Goal: Task Accomplishment & Management: Use online tool/utility

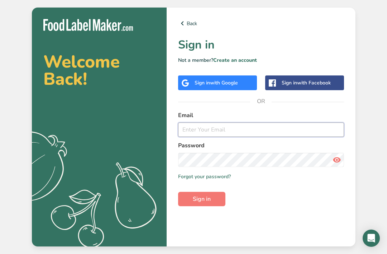
click at [221, 137] on input "email" at bounding box center [261, 129] width 166 height 14
click at [325, 122] on input "email" at bounding box center [261, 129] width 166 height 14
type input "uh"
click at [227, 122] on input "uh" at bounding box center [261, 129] width 166 height 14
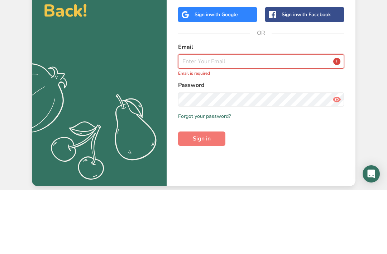
click at [203, 118] on input "email" at bounding box center [261, 125] width 166 height 14
paste input "narmeen@mastercatering.ae"
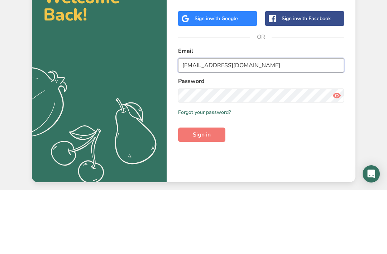
type input "narmeen@mastercatering.ae"
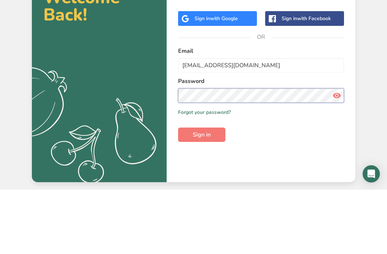
click at [202, 192] on button "Sign in" at bounding box center [201, 199] width 47 height 14
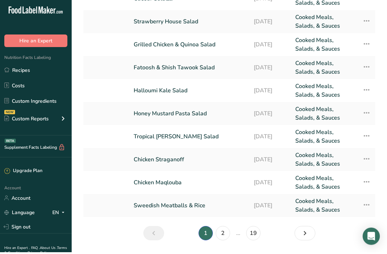
scroll to position [76, 0]
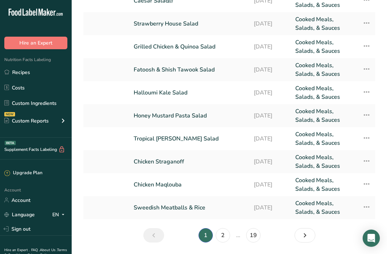
click at [222, 233] on link "2" at bounding box center [223, 235] width 14 height 14
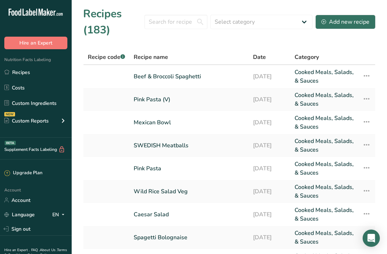
click at [157, 103] on link "Pink Pasta (V)" at bounding box center [189, 99] width 111 height 17
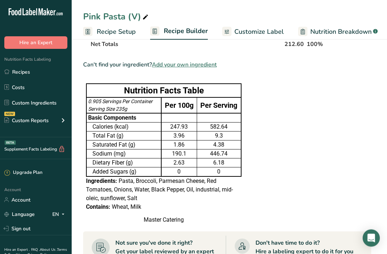
scroll to position [291, 0]
click at [90, 163] on td "Dietary Fiber (g)" at bounding box center [123, 162] width 75 height 9
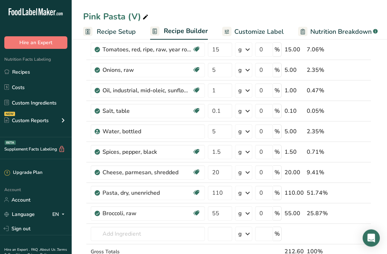
scroll to position [0, 0]
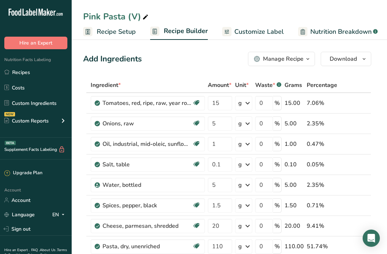
click at [351, 55] on span "Download" at bounding box center [343, 59] width 27 height 9
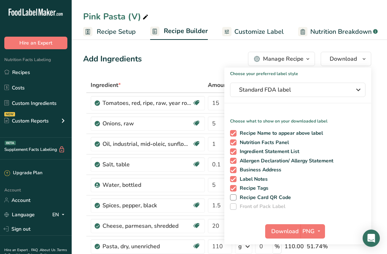
click at [316, 225] on button "PNG" at bounding box center [313, 231] width 25 height 14
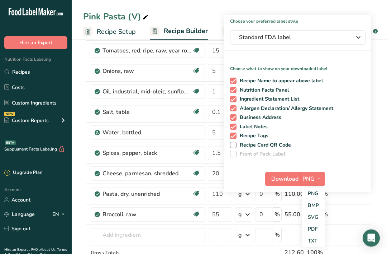
scroll to position [53, 0]
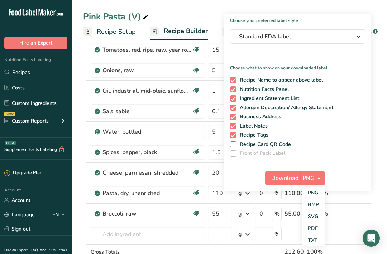
click at [344, 145] on label "Recipe Card QR Code" at bounding box center [296, 144] width 133 height 6
click at [235, 145] on input "Recipe Card QR Code" at bounding box center [232, 144] width 5 height 5
click at [315, 142] on label "Recipe Card QR Code" at bounding box center [296, 144] width 133 height 6
click at [235, 142] on input "Recipe Card QR Code" at bounding box center [232, 144] width 5 height 5
checkbox input "false"
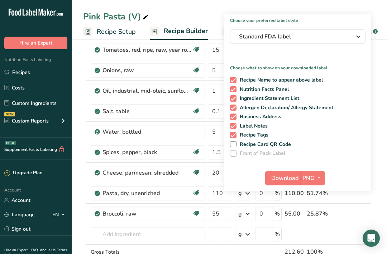
click at [260, 253] on td at bounding box center [268, 251] width 29 height 15
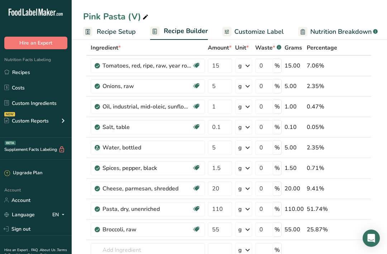
scroll to position [37, 0]
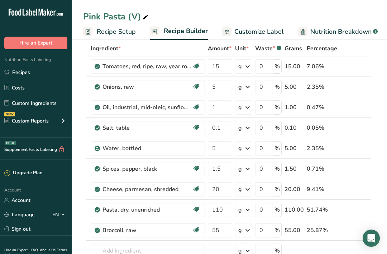
click at [48, 77] on link "Recipes" at bounding box center [36, 72] width 72 height 14
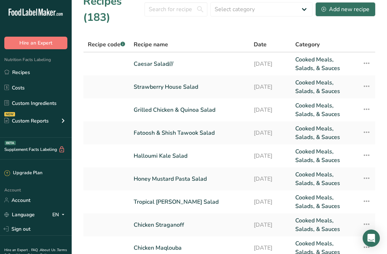
scroll to position [15, 0]
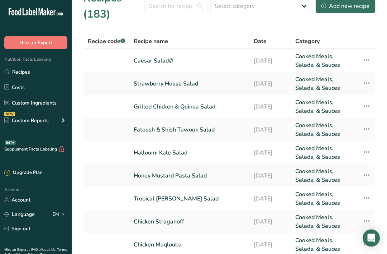
click at [169, 243] on link "Chicken Maqlouba" at bounding box center [190, 244] width 112 height 17
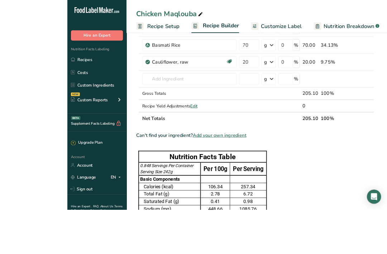
scroll to position [358, 0]
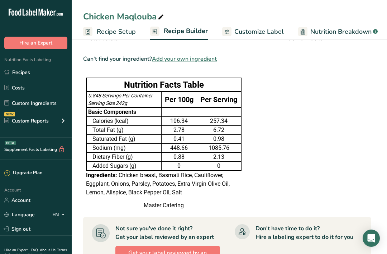
click at [39, 74] on link "Recipes" at bounding box center [36, 72] width 72 height 14
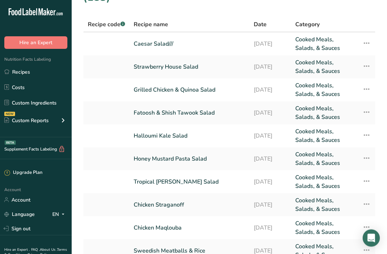
scroll to position [76, 0]
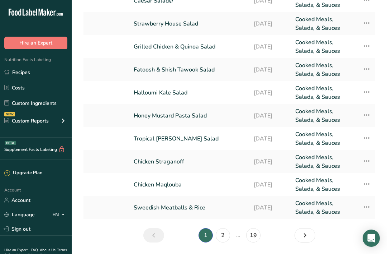
click at [182, 137] on link "Tropical [PERSON_NAME] Salad" at bounding box center [190, 138] width 112 height 17
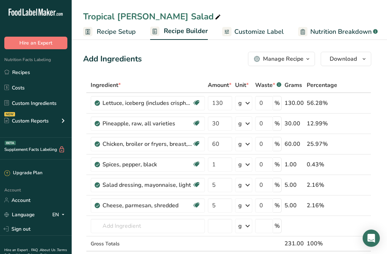
click at [45, 69] on link "Recipes" at bounding box center [36, 72] width 72 height 14
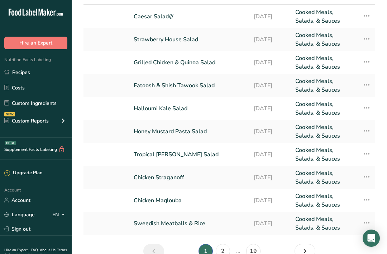
scroll to position [76, 0]
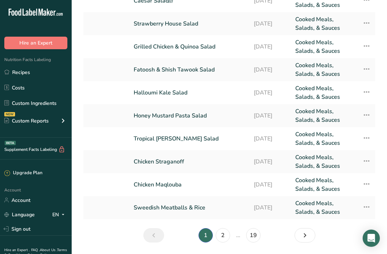
click at [163, 88] on link "Halloumi Kale Salad" at bounding box center [190, 92] width 112 height 17
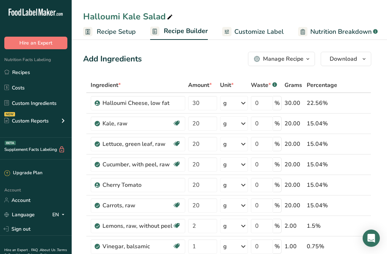
click at [33, 69] on link "Recipes" at bounding box center [36, 72] width 72 height 14
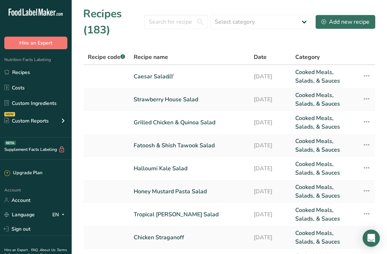
click at [193, 91] on link "Strawberry House Salad" at bounding box center [190, 99] width 112 height 17
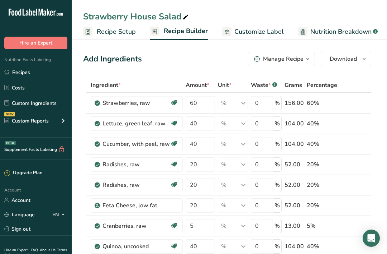
click at [355, 59] on span "Download" at bounding box center [343, 59] width 27 height 9
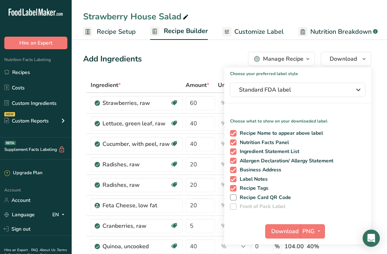
click at [285, 233] on span "Download" at bounding box center [285, 231] width 27 height 9
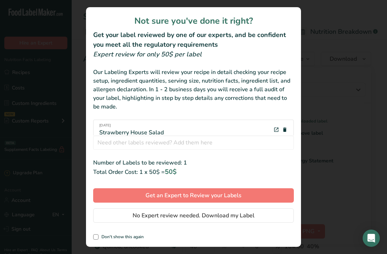
click at [165, 220] on span "No Expert review needed. Download my Label" at bounding box center [194, 215] width 122 height 9
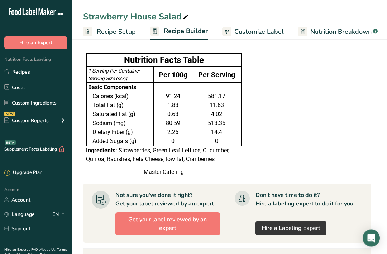
scroll to position [308, 0]
click at [31, 63] on div "Nutrition Facts Labeling Recipes Costs Custom Ingredients NEW Custom Reports Me…" at bounding box center [36, 93] width 72 height 88
click at [31, 62] on span "Nutrition Facts Labeling" at bounding box center [25, 60] width 51 height 6
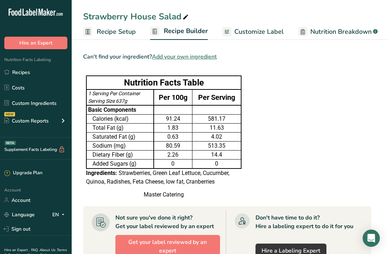
scroll to position [284, 0]
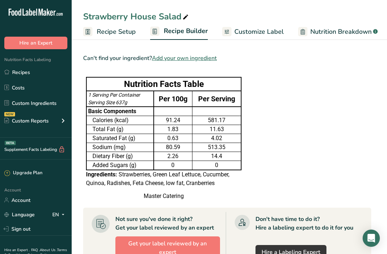
click at [42, 70] on link "Recipes" at bounding box center [36, 72] width 72 height 14
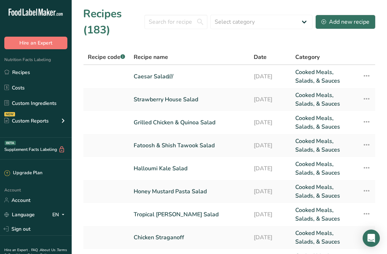
click at [173, 73] on link "Caesar Salad///" at bounding box center [190, 76] width 112 height 17
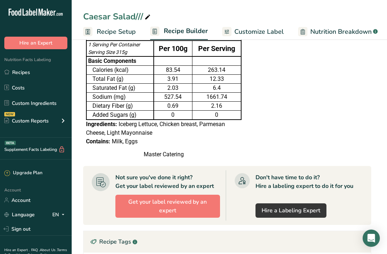
scroll to position [253, 0]
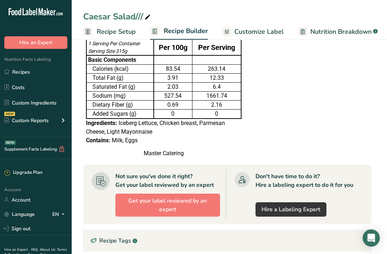
click at [182, 78] on div "3.91" at bounding box center [174, 78] width 36 height 9
click at [145, 121] on span "Iceberg Lettuce, Chicken breast, Parmesan Cheese, Light Mayonnaise" at bounding box center [155, 126] width 139 height 15
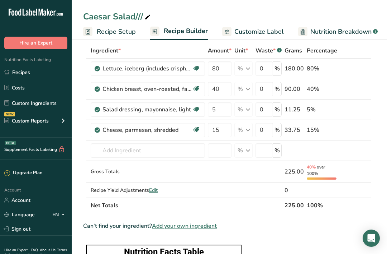
scroll to position [0, 0]
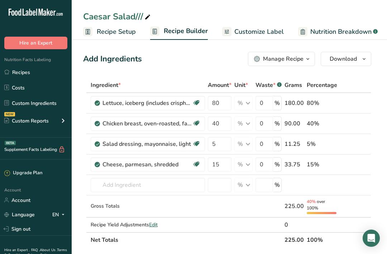
click at [49, 70] on link "Recipes" at bounding box center [36, 72] width 72 height 14
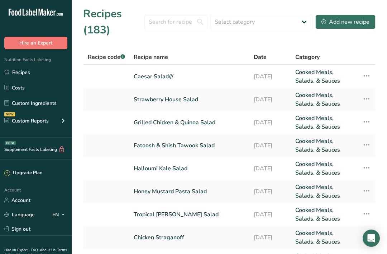
scroll to position [13, 0]
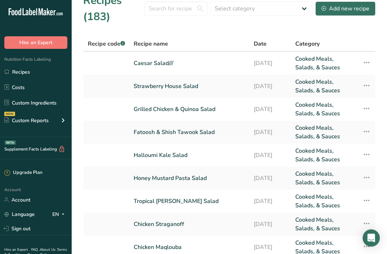
click at [165, 89] on link "Strawberry House Salad" at bounding box center [190, 86] width 112 height 17
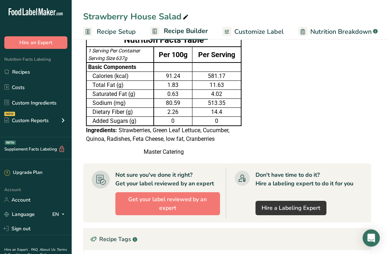
scroll to position [329, 0]
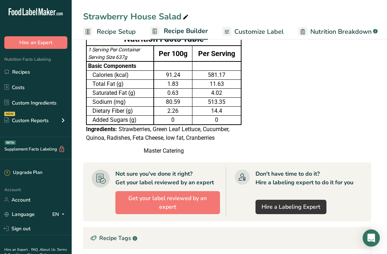
click at [328, 169] on section "Ingredient * Amount * Unit * Waste * .a-a{fill:#347362;}.b-a{fill:#fff;} Grams …" at bounding box center [227, 61] width 288 height 624
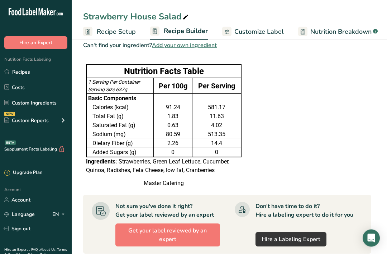
scroll to position [297, 0]
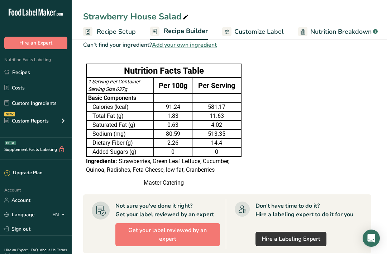
click at [22, 69] on link "Recipes" at bounding box center [36, 72] width 72 height 14
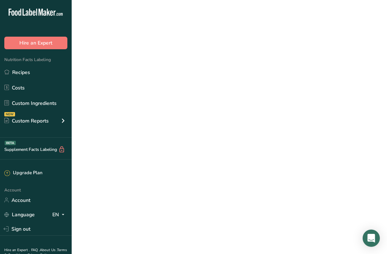
scroll to position [23, 0]
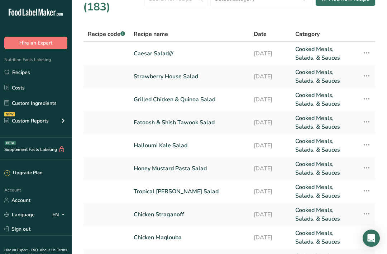
click at [180, 95] on link "Grilled Chicken & Quinoa Salad" at bounding box center [190, 99] width 112 height 17
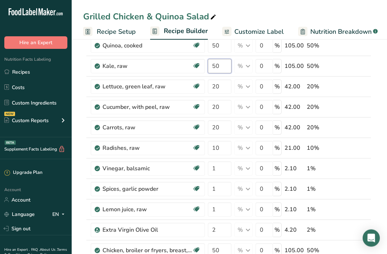
scroll to position [58, 0]
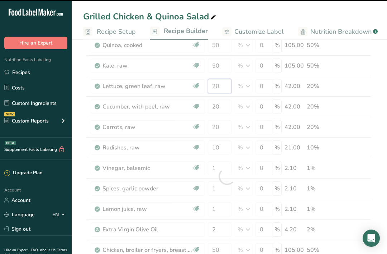
type input "20"
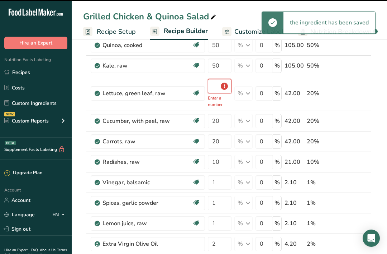
type input "20"
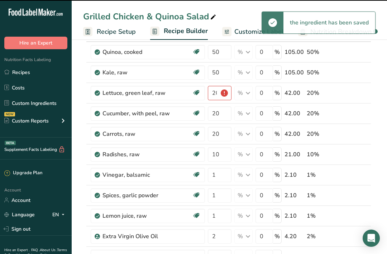
scroll to position [0, 0]
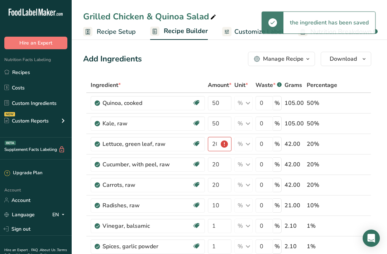
click at [189, 56] on div "Add Ingredients Manage Recipe Delete Recipe Duplicate Recipe Scale Recipe Save …" at bounding box center [227, 59] width 288 height 14
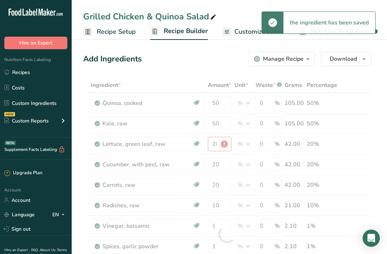
click at [224, 32] on icon at bounding box center [227, 31] width 6 height 9
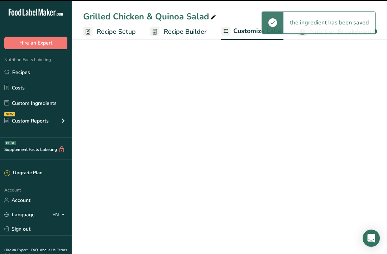
scroll to position [0, 110]
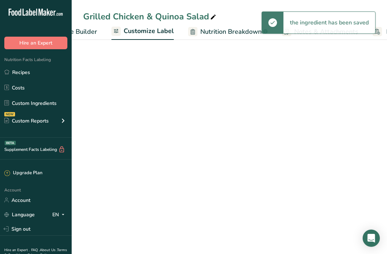
click at [87, 27] on span "Recipe Builder" at bounding box center [75, 32] width 43 height 10
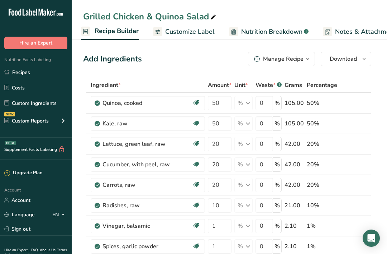
click at [358, 60] on button "Download" at bounding box center [346, 59] width 51 height 14
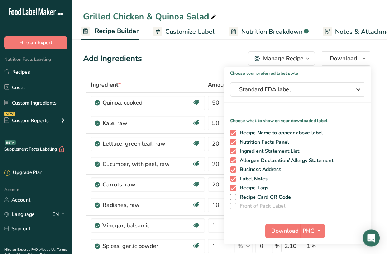
click at [235, 196] on span at bounding box center [233, 197] width 6 height 6
click at [235, 196] on input "Recipe Card QR Code" at bounding box center [232, 197] width 5 height 5
click at [233, 199] on span at bounding box center [233, 197] width 6 height 6
click at [233, 199] on input "Recipe Card QR Code" at bounding box center [232, 196] width 5 height 5
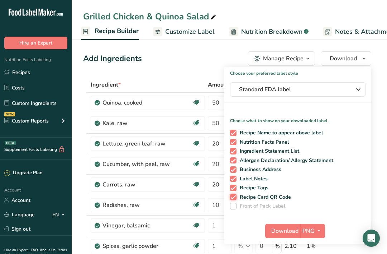
checkbox input "false"
click at [288, 228] on span "Download" at bounding box center [285, 231] width 27 height 9
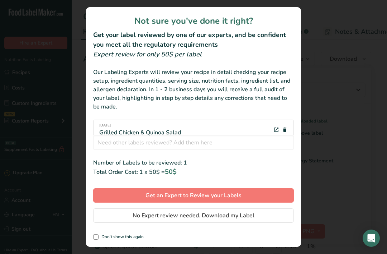
click at [152, 218] on span "No Expert review needed. Download my Label" at bounding box center [194, 215] width 122 height 9
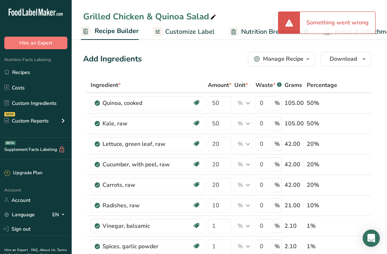
click at [36, 73] on link "Recipes" at bounding box center [36, 72] width 72 height 14
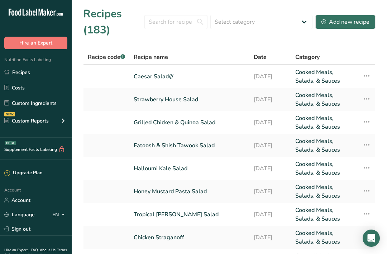
click at [181, 146] on link "Fatoosh & Shish Tawook Salad" at bounding box center [190, 145] width 112 height 17
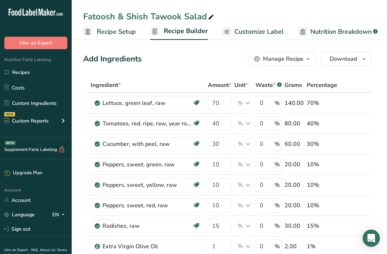
click at [353, 62] on span "Download" at bounding box center [343, 59] width 27 height 9
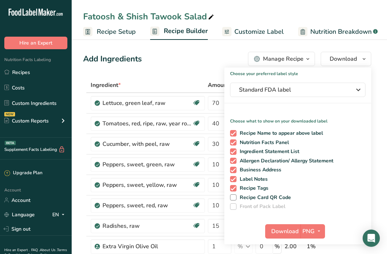
click at [303, 232] on span "PNG" at bounding box center [309, 231] width 12 height 9
click at [292, 228] on span "Download" at bounding box center [285, 231] width 27 height 9
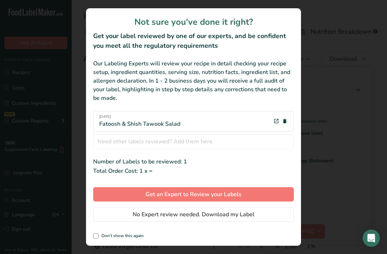
click at [209, 216] on span "No Expert review needed. Download my Label" at bounding box center [194, 214] width 122 height 9
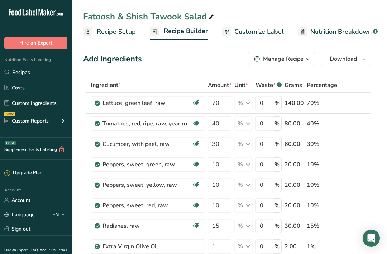
click at [361, 62] on span "button" at bounding box center [364, 59] width 9 height 9
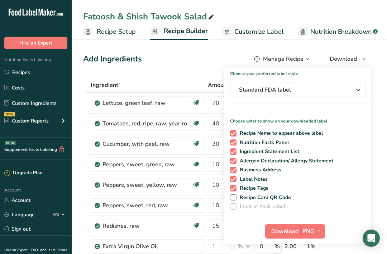
click at [171, 64] on div "Add Ingredients Manage Recipe Delete Recipe Duplicate Recipe Scale Recipe Save …" at bounding box center [227, 59] width 288 height 14
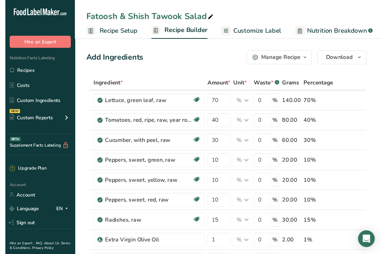
scroll to position [7, 0]
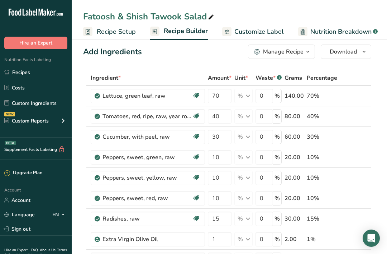
click at [243, 36] on span "Customize Label" at bounding box center [259, 32] width 49 height 10
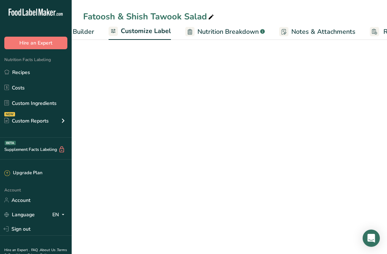
scroll to position [0, 140]
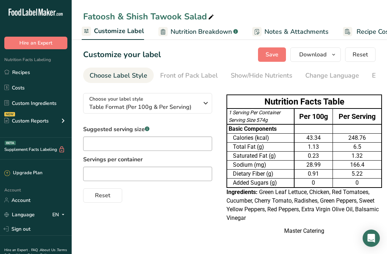
click at [322, 51] on span "Download" at bounding box center [312, 54] width 27 height 9
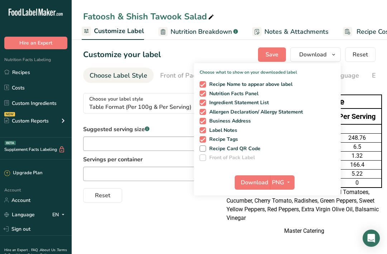
click at [255, 183] on button "Download" at bounding box center [252, 182] width 35 height 14
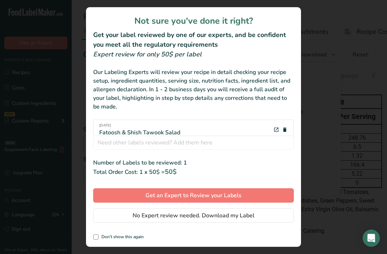
click at [104, 233] on div "Not sure you've done it right? Get your label reviewed by one of our experts, a…" at bounding box center [193, 126] width 215 height 239
click at [99, 239] on span "Don't show this again" at bounding box center [121, 236] width 45 height 5
click at [98, 239] on input "Don't show this again" at bounding box center [95, 236] width 5 height 5
checkbox input "true"
click at [123, 222] on button "No Expert review needed. Download my Label" at bounding box center [193, 215] width 201 height 14
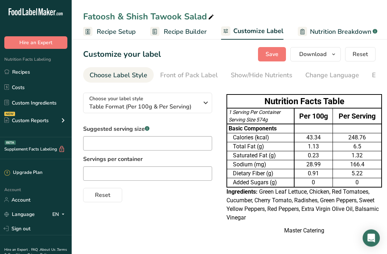
scroll to position [0, 0]
click at [185, 29] on span "Recipe Builder" at bounding box center [185, 32] width 43 height 10
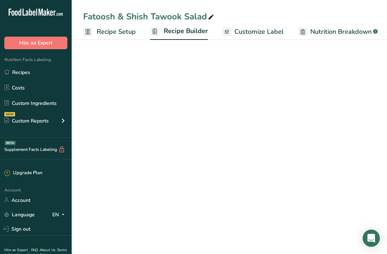
scroll to position [0, 69]
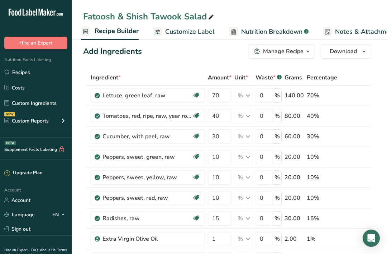
click at [194, 31] on span "Customize Label" at bounding box center [189, 32] width 49 height 10
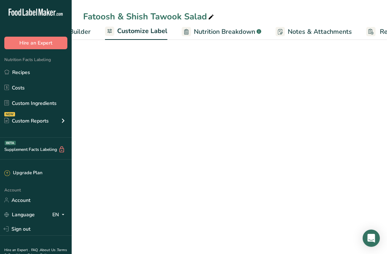
scroll to position [0, 140]
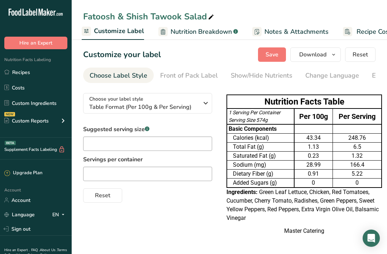
click at [314, 55] on button "Download" at bounding box center [316, 54] width 51 height 14
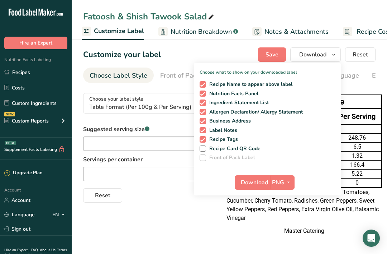
click at [148, 219] on div "Choose your label style Table Format (Per 100g & Per Serving) USA (FDA) Standar…" at bounding box center [229, 164] width 293 height 155
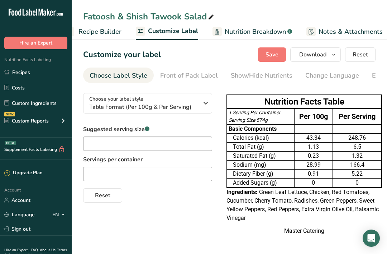
scroll to position [0, 84]
click at [102, 26] on link "Recipe Builder" at bounding box center [94, 32] width 57 height 16
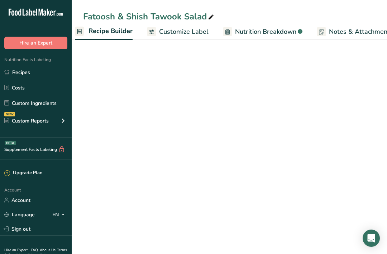
scroll to position [0, 69]
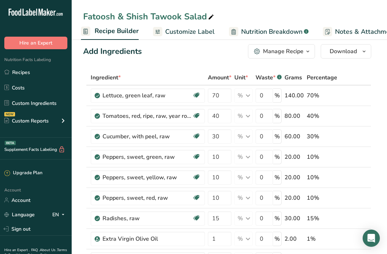
click at [33, 74] on link "Recipes" at bounding box center [36, 72] width 72 height 14
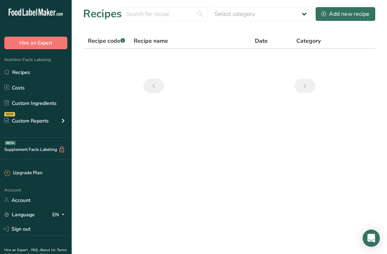
click at [49, 78] on link "Recipes" at bounding box center [36, 72] width 72 height 14
click at [24, 81] on link "Costs" at bounding box center [36, 88] width 72 height 14
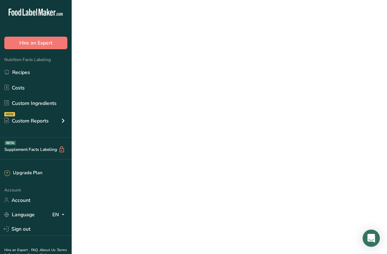
click at [28, 78] on link "Recipes" at bounding box center [36, 72] width 72 height 14
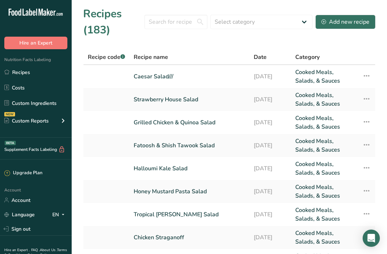
click at [169, 76] on link "Caesar Salad///" at bounding box center [190, 76] width 112 height 17
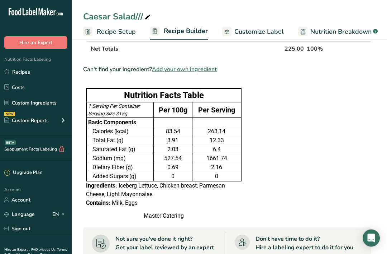
scroll to position [188, 0]
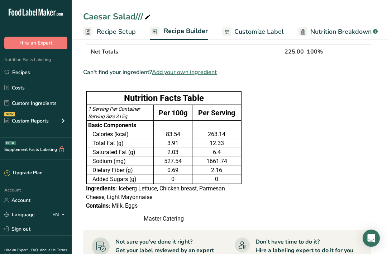
click at [26, 74] on link "Recipes" at bounding box center [36, 72] width 72 height 14
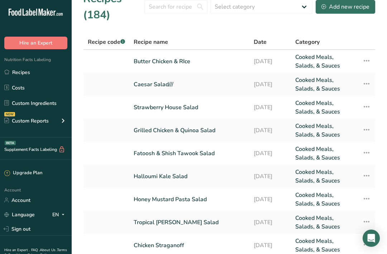
scroll to position [16, 0]
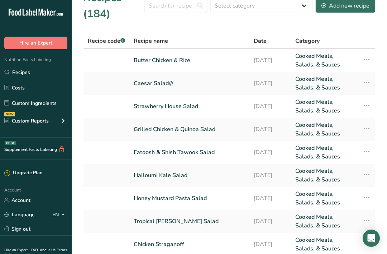
click at [179, 58] on link "Butter Chicken & RIce" at bounding box center [190, 60] width 112 height 17
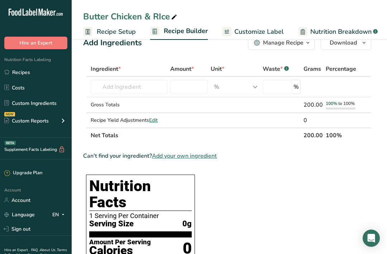
click at [26, 75] on link "Recipes" at bounding box center [36, 72] width 72 height 14
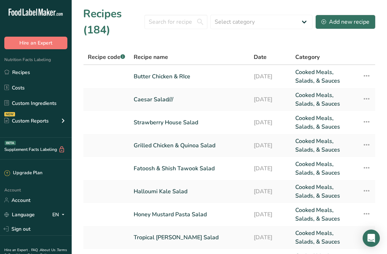
click at [174, 122] on link "Strawberry House Salad" at bounding box center [190, 122] width 112 height 17
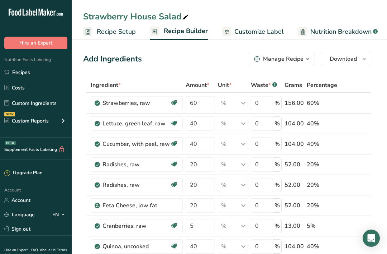
click at [266, 31] on span "Customize Label" at bounding box center [259, 32] width 49 height 10
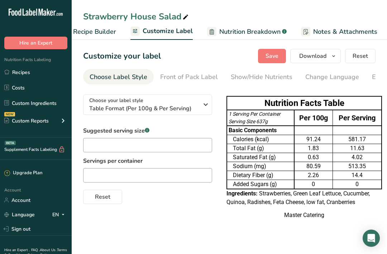
scroll to position [0, 140]
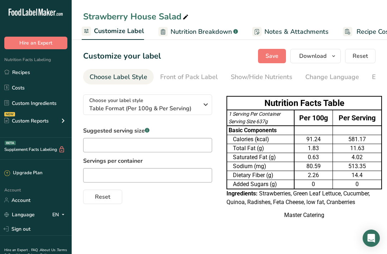
click at [325, 56] on span "Download" at bounding box center [312, 56] width 27 height 9
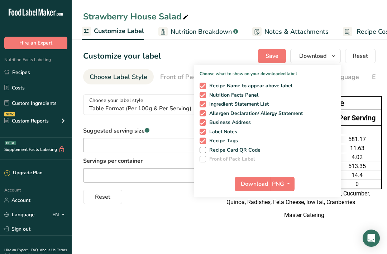
click at [268, 185] on span "Download" at bounding box center [254, 183] width 27 height 9
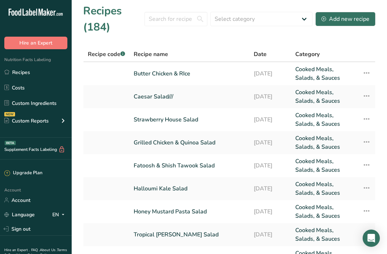
scroll to position [10, 0]
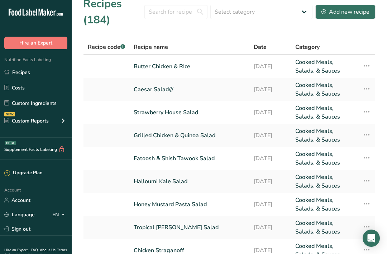
click at [152, 135] on link "Grilled Chicken & Quinoa Salad" at bounding box center [190, 135] width 112 height 17
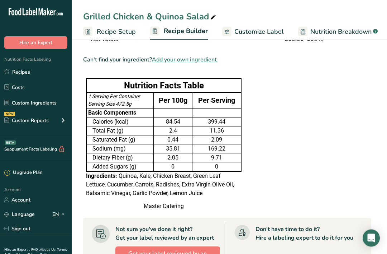
scroll to position [344, 0]
click at [151, 242] on div "Not sure you've done it right? Get your label reviewed by an expert" at bounding box center [164, 233] width 99 height 17
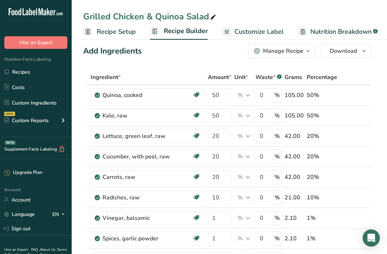
scroll to position [8, 0]
click at [247, 32] on span "Customize Label" at bounding box center [259, 32] width 49 height 10
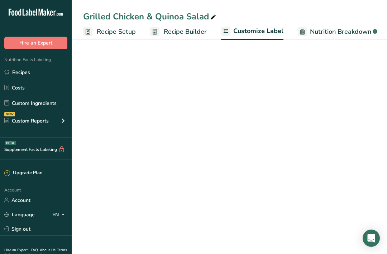
scroll to position [0, 140]
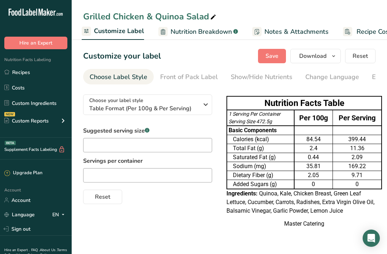
click at [321, 52] on span "Download" at bounding box center [312, 56] width 27 height 9
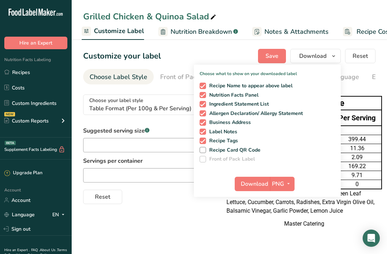
click at [255, 179] on span "Download" at bounding box center [254, 183] width 27 height 9
click at [27, 68] on link "Recipes" at bounding box center [36, 72] width 72 height 14
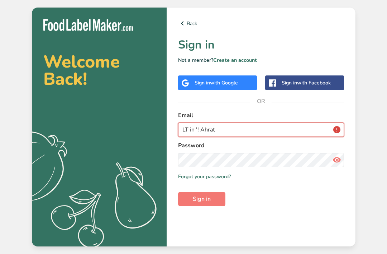
scroll to position [8, 0]
click at [253, 135] on input "LT in '! Ahrat" at bounding box center [261, 129] width 166 height 14
click at [278, 137] on input "LT in '! Ahrat" at bounding box center [261, 129] width 166 height 14
click at [269, 136] on input "LT in '! Ahrat" at bounding box center [261, 129] width 166 height 14
click at [277, 137] on input "LT in '! Ahrat" at bounding box center [261, 129] width 166 height 14
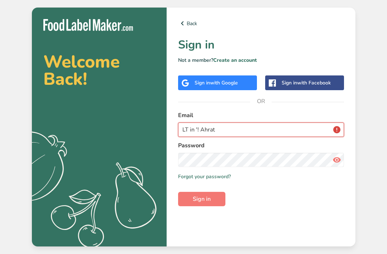
click at [256, 137] on input "LT in '! Ahrat" at bounding box center [261, 129] width 166 height 14
click at [239, 137] on input "LT in '! Ahrat" at bounding box center [261, 129] width 166 height 14
click at [238, 136] on input "LT in '! Ahrat" at bounding box center [261, 129] width 166 height 14
click at [239, 135] on input "LT in '! Ahrat" at bounding box center [261, 129] width 166 height 14
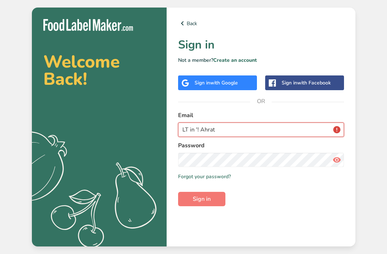
type input "LT in '! Ahrat"
click at [314, 183] on form "Email LT in '! Ahrat Password Remember me Forgot your password? Sign in" at bounding box center [261, 158] width 166 height 95
click at [271, 137] on input "email" at bounding box center [261, 129] width 166 height 14
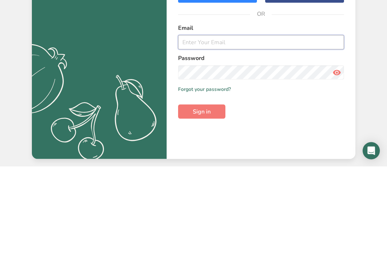
click at [301, 122] on input "email" at bounding box center [261, 129] width 166 height 14
paste input "[EMAIL_ADDRESS][DOMAIN_NAME]"
type input "[EMAIL_ADDRESS][DOMAIN_NAME]"
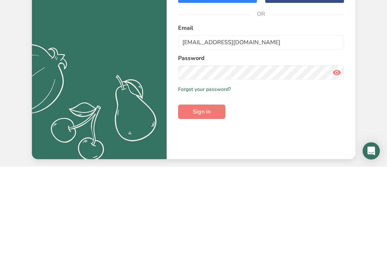
click at [374, 48] on div "Welcome Back! .a{fill:#f5f3ed;} Back Sign in Not a member? Create an account Si…" at bounding box center [193, 127] width 387 height 254
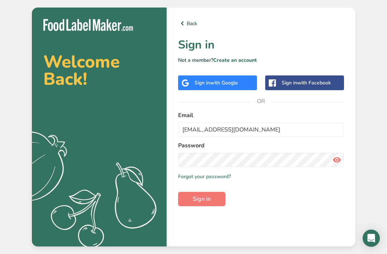
click at [222, 193] on button "Sign in" at bounding box center [201, 199] width 47 height 14
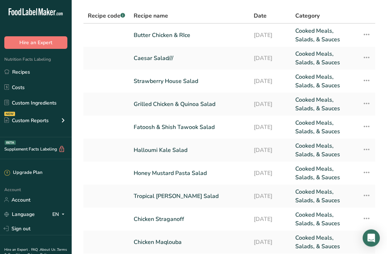
scroll to position [41, 0]
click at [197, 126] on link "Fatoosh & Shish Tawook Salad" at bounding box center [190, 126] width 112 height 17
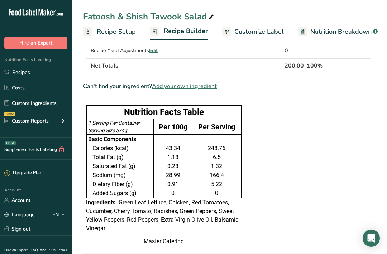
scroll to position [315, 0]
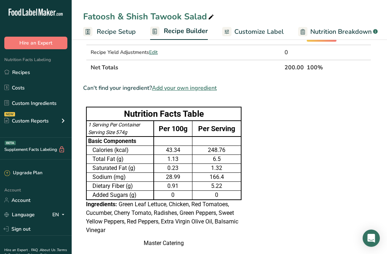
click at [242, 37] on link "Customize Label" at bounding box center [253, 32] width 62 height 16
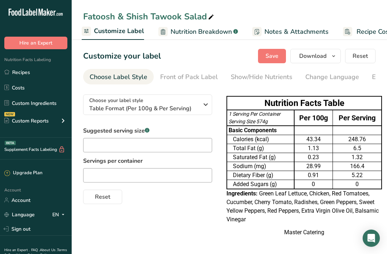
click at [324, 56] on span "Download" at bounding box center [312, 56] width 27 height 9
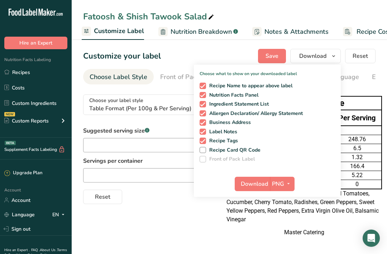
click at [262, 185] on span "Download" at bounding box center [254, 183] width 27 height 9
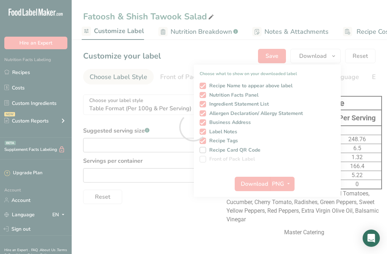
scroll to position [23, 0]
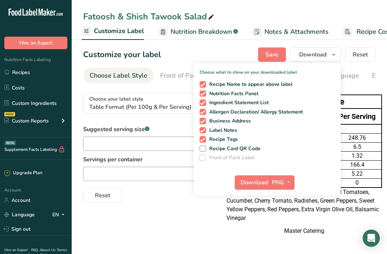
click at [205, 204] on div "Choose your label style Table Format (Per 100g & Per Serving) USA (FDA) Standar…" at bounding box center [229, 164] width 293 height 155
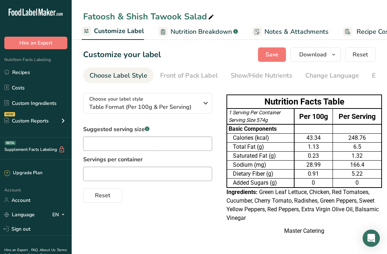
click at [23, 71] on link "Recipes" at bounding box center [36, 72] width 72 height 14
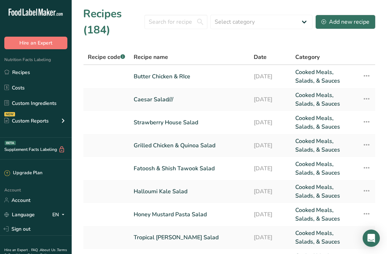
scroll to position [35, 0]
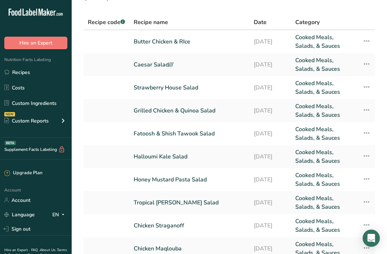
click at [183, 156] on link "Halloumi Kale Salad" at bounding box center [190, 156] width 112 height 17
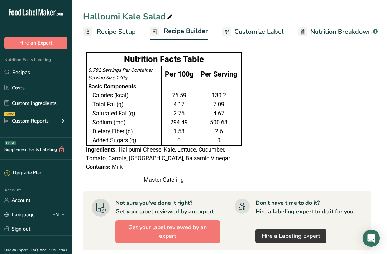
scroll to position [301, 0]
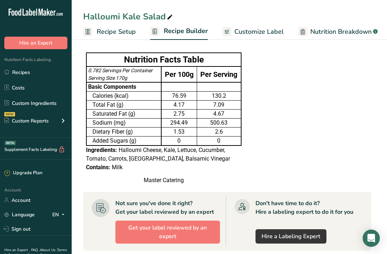
click at [34, 72] on link "Recipes" at bounding box center [36, 72] width 72 height 14
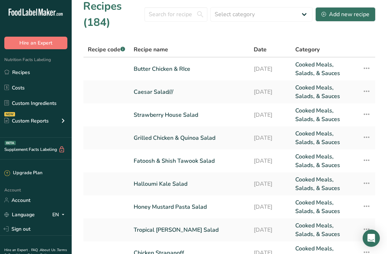
scroll to position [9, 0]
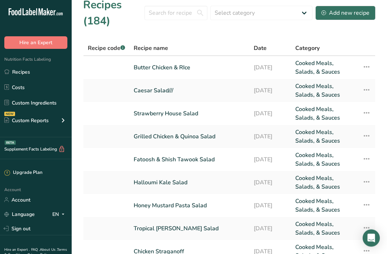
click at [182, 208] on link "Honey Mustard Pasta Salad" at bounding box center [190, 205] width 112 height 17
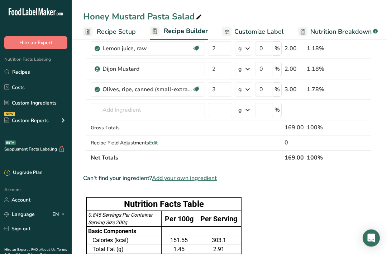
scroll to position [187, 0]
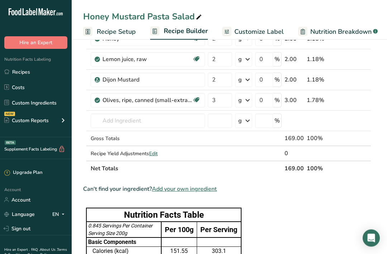
click at [268, 29] on span "Customize Label" at bounding box center [259, 32] width 49 height 10
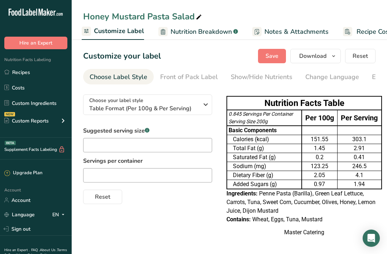
click at [315, 58] on span "Download" at bounding box center [312, 56] width 27 height 9
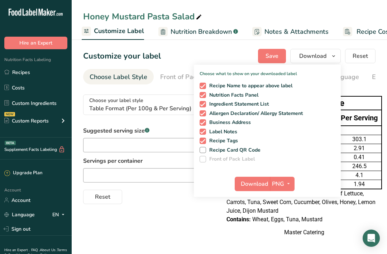
click at [263, 184] on span "Download" at bounding box center [254, 183] width 27 height 9
click at [30, 71] on link "Recipes" at bounding box center [36, 72] width 72 height 14
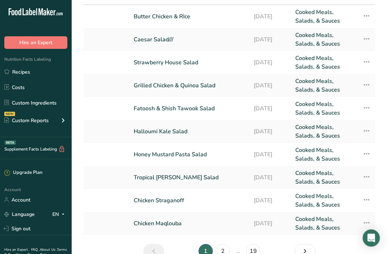
scroll to position [67, 0]
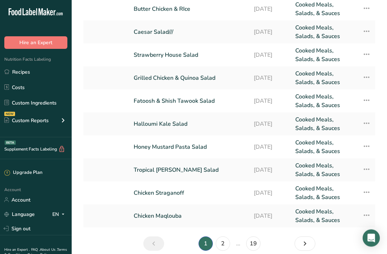
click at [180, 170] on link "Tropical [PERSON_NAME] Salad" at bounding box center [190, 169] width 112 height 17
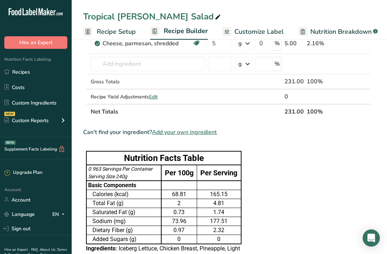
scroll to position [157, 0]
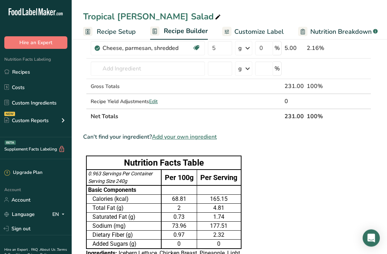
click at [264, 32] on span "Customize Label" at bounding box center [259, 32] width 49 height 10
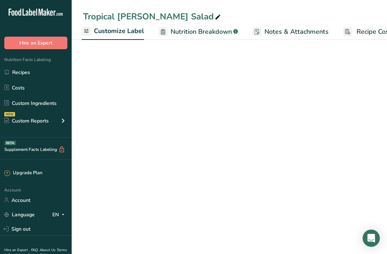
scroll to position [23, 0]
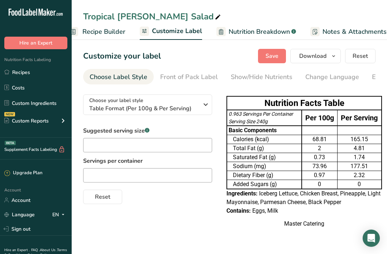
click at [113, 37] on link "Recipe Builder" at bounding box center [97, 32] width 57 height 16
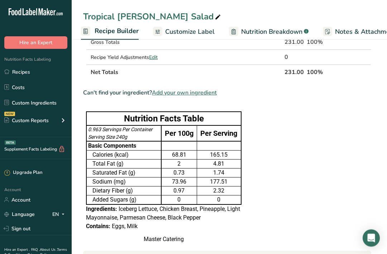
scroll to position [201, 0]
click at [352, 156] on section "Ingredient * Amount * Unit * Waste * .a-a{fill:#347362;}.b-a{fill:#fff;} Grams …" at bounding box center [227, 168] width 288 height 585
click at [16, 72] on link "Recipes" at bounding box center [36, 72] width 72 height 14
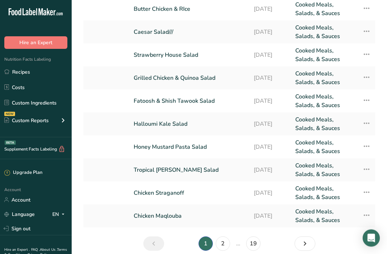
scroll to position [76, 0]
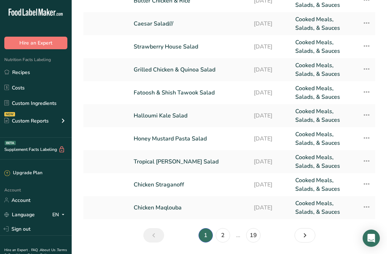
click at [175, 186] on link "Chicken Straganoff" at bounding box center [190, 184] width 112 height 17
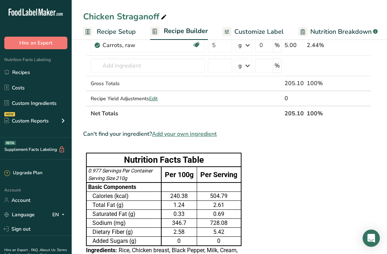
scroll to position [281, 0]
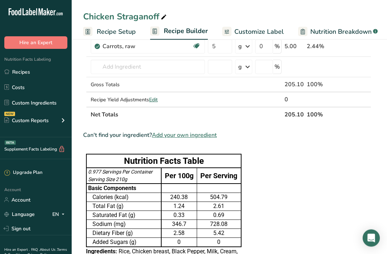
click at [264, 25] on link "Customize Label" at bounding box center [253, 32] width 62 height 16
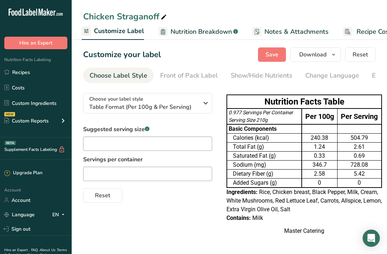
scroll to position [9, 0]
click at [320, 50] on span "Download" at bounding box center [312, 54] width 27 height 9
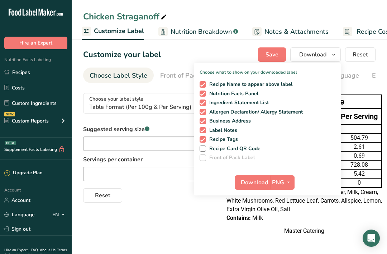
click at [262, 175] on button "Download" at bounding box center [252, 182] width 35 height 14
click at [32, 70] on link "Recipes" at bounding box center [36, 72] width 72 height 14
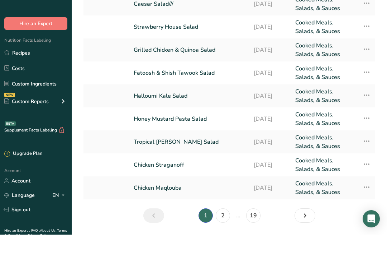
scroll to position [76, 0]
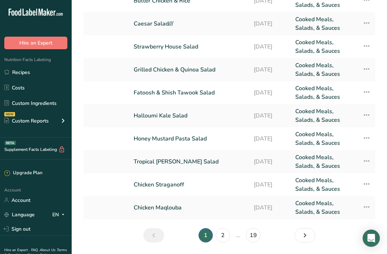
click at [176, 204] on link "Chicken Maqlouba" at bounding box center [190, 207] width 112 height 17
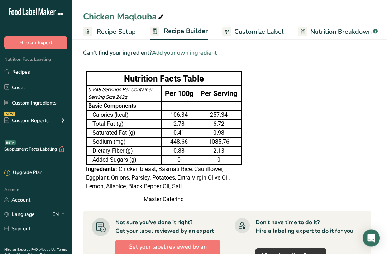
scroll to position [364, 0]
click at [14, 71] on link "Recipes" at bounding box center [36, 72] width 72 height 14
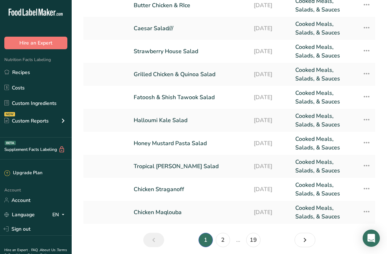
scroll to position [76, 0]
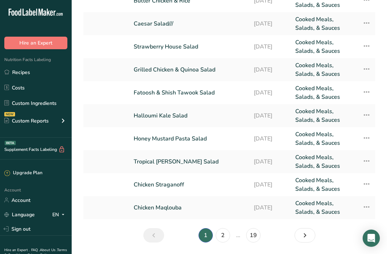
click at [224, 235] on link "2" at bounding box center [223, 235] width 14 height 14
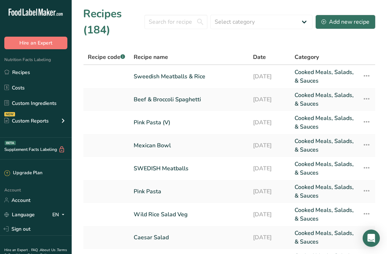
click at [195, 78] on link "Sweedish Meatballs & Rice" at bounding box center [189, 76] width 111 height 17
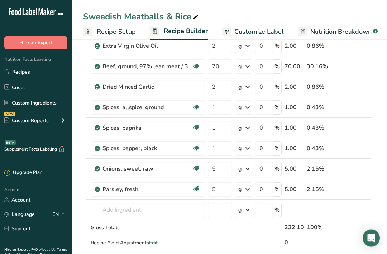
scroll to position [120, 0]
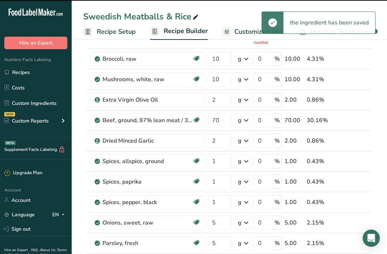
type input "0"
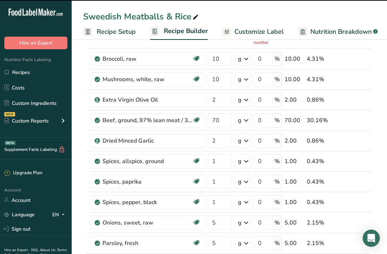
click at [246, 32] on span "Customize Label" at bounding box center [259, 32] width 49 height 10
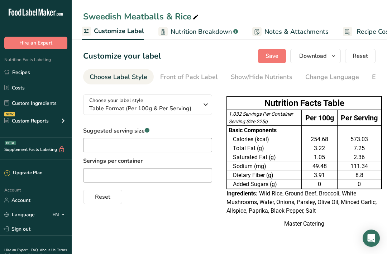
click at [309, 54] on span "Download" at bounding box center [312, 56] width 27 height 9
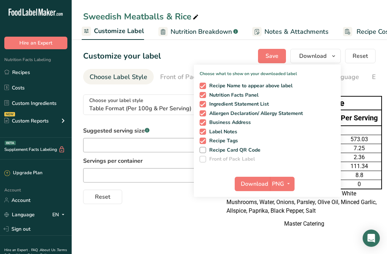
click at [263, 190] on button "Download" at bounding box center [252, 183] width 35 height 14
click at [14, 71] on link "Recipes" at bounding box center [36, 72] width 72 height 14
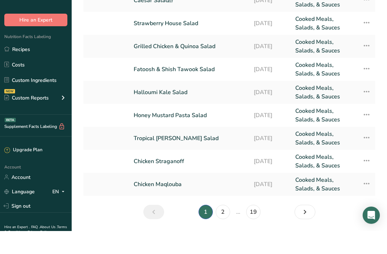
scroll to position [76, 0]
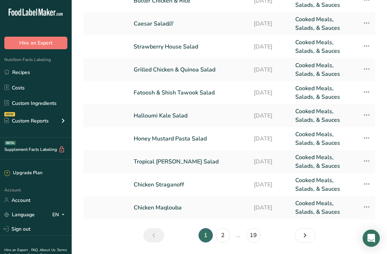
click at [226, 234] on link "2" at bounding box center [223, 235] width 14 height 14
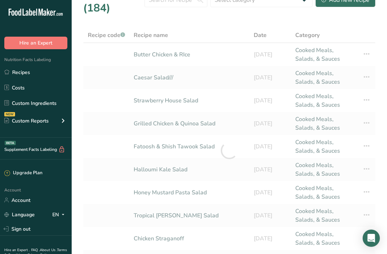
scroll to position [24, 0]
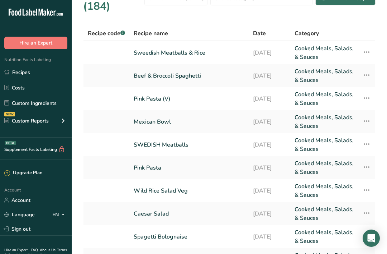
click at [174, 74] on link "Beef & Broccoli Spaghetti" at bounding box center [189, 75] width 111 height 17
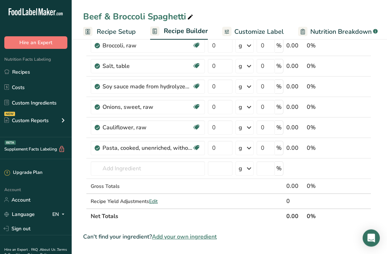
scroll to position [98, 0]
click at [16, 70] on link "Recipes" at bounding box center [36, 72] width 72 height 14
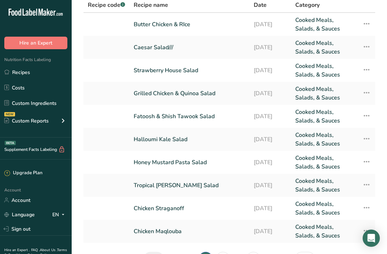
scroll to position [76, 0]
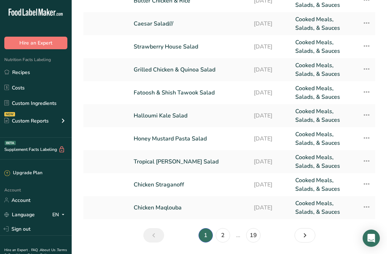
click at [226, 234] on link "2" at bounding box center [223, 235] width 14 height 14
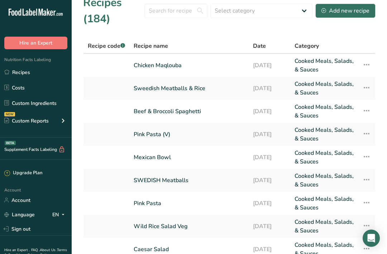
scroll to position [11, 0]
click at [172, 133] on link "Pink Pasta (V)" at bounding box center [189, 133] width 111 height 17
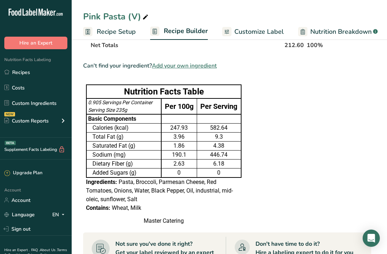
scroll to position [296, 0]
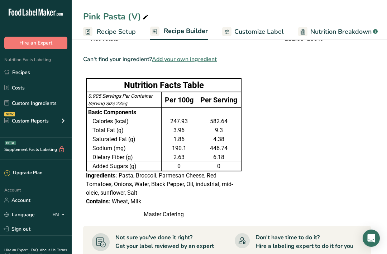
click at [375, 242] on icon "Open Intercom Messenger" at bounding box center [372, 237] width 8 height 9
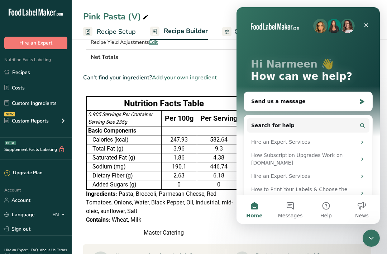
scroll to position [277, 0]
click at [367, 24] on icon "Close" at bounding box center [367, 25] width 4 height 4
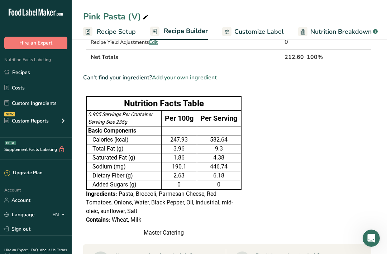
scroll to position [276, 0]
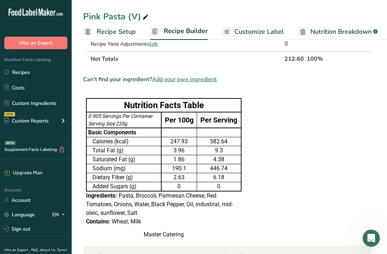
click at [21, 72] on link "Recipes" at bounding box center [36, 72] width 72 height 14
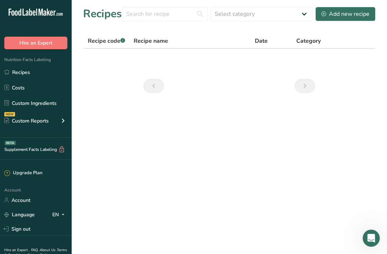
click at [38, 73] on link "Recipes" at bounding box center [36, 72] width 72 height 14
click at [49, 72] on link "Recipes" at bounding box center [36, 72] width 72 height 14
click at [32, 94] on link "Costs" at bounding box center [36, 88] width 72 height 14
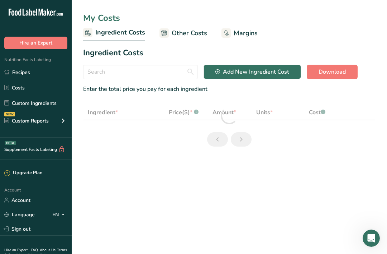
click at [42, 74] on link "Recipes" at bounding box center [36, 72] width 72 height 14
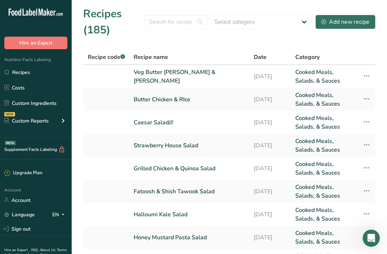
click at [195, 98] on link "Butter Chicken & RIce" at bounding box center [190, 99] width 112 height 17
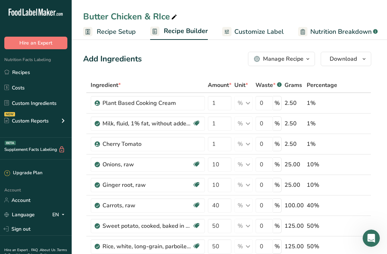
click at [358, 38] on link "Nutrition Breakdown .a-a{fill:#347362;}.b-a{fill:#fff;}" at bounding box center [338, 32] width 80 height 16
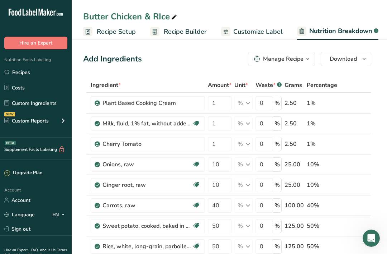
scroll to position [0, 81]
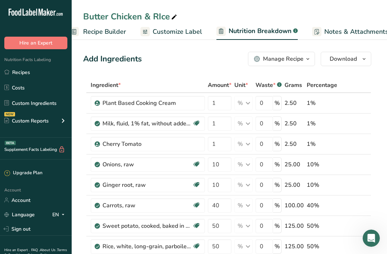
select select "Calories"
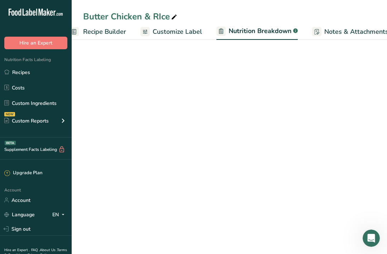
scroll to position [0, 165]
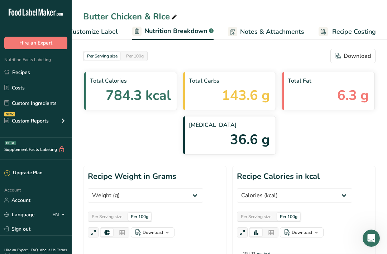
click at [90, 30] on span "Customize Label" at bounding box center [93, 32] width 49 height 10
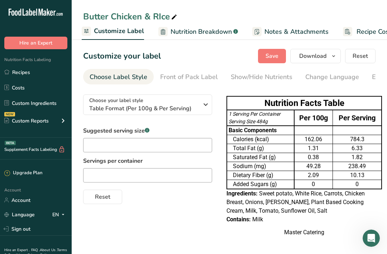
scroll to position [0, 41]
click at [197, 74] on div "Show/Hide Nutrients" at bounding box center [221, 77] width 62 height 10
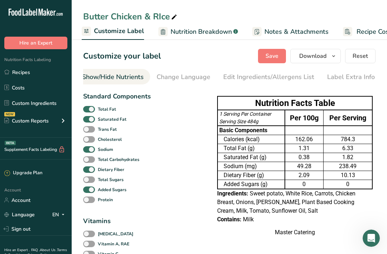
scroll to position [0, 148]
click at [229, 77] on div "Edit Ingredients/Allergens List" at bounding box center [269, 77] width 91 height 10
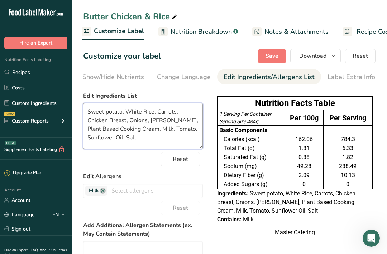
click at [133, 127] on textarea "Sweet potato, White Rice, Carrots, Chicken Breast, Onions, Ginger root, Plant B…" at bounding box center [143, 126] width 120 height 46
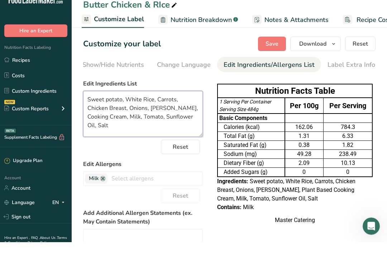
type textarea "Sweet potato, White Rice, Carrots, Chicken Breast, Onions, Ginger root, Cooking…"
click at [277, 52] on span "Save" at bounding box center [272, 56] width 13 height 9
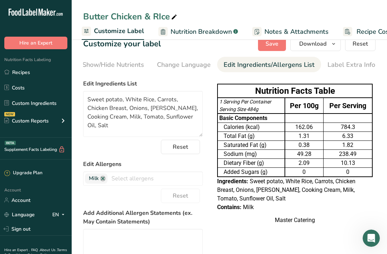
click at [315, 46] on span "Download" at bounding box center [312, 43] width 27 height 9
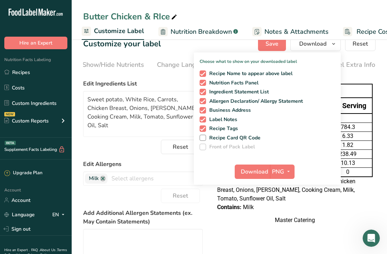
click at [264, 174] on span "Download" at bounding box center [254, 171] width 27 height 9
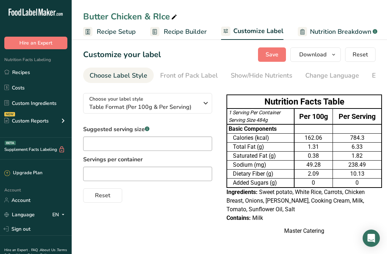
scroll to position [3, 0]
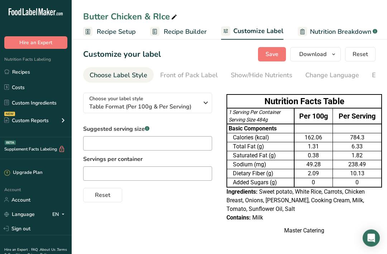
click at [192, 30] on span "Recipe Builder" at bounding box center [185, 32] width 43 height 10
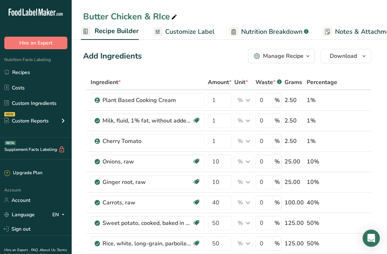
scroll to position [5, 0]
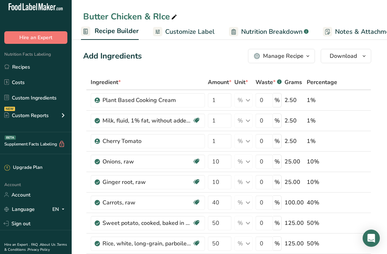
click at [50, 65] on link "Recipes" at bounding box center [36, 67] width 72 height 14
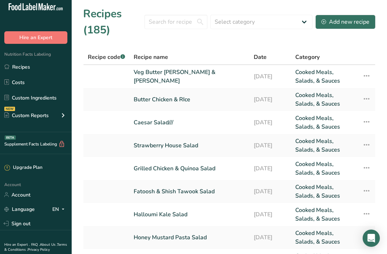
click at [193, 78] on link "Veg Butter [PERSON_NAME] & [PERSON_NAME]" at bounding box center [190, 76] width 112 height 17
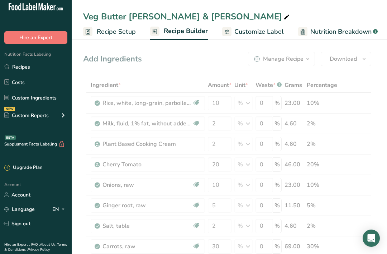
click at [39, 67] on link "Recipes" at bounding box center [36, 67] width 72 height 14
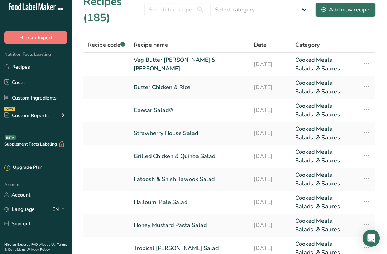
scroll to position [76, 0]
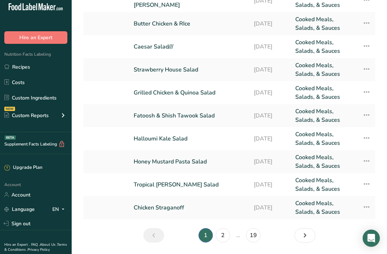
click at [307, 236] on icon "Next page" at bounding box center [305, 234] width 9 height 13
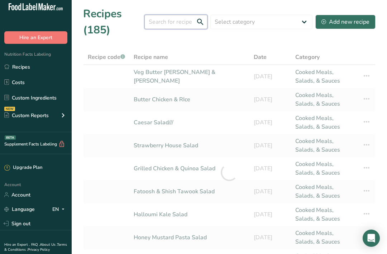
click at [183, 25] on input "text" at bounding box center [176, 22] width 63 height 14
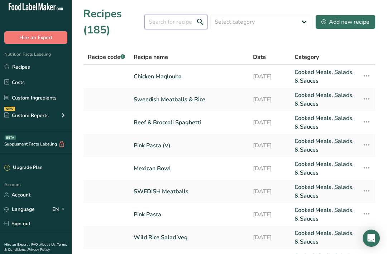
click at [190, 19] on input "text" at bounding box center [176, 22] width 63 height 14
click at [180, 24] on input "text" at bounding box center [176, 22] width 63 height 14
click at [184, 27] on input "text" at bounding box center [176, 22] width 63 height 14
click at [184, 22] on input "text" at bounding box center [176, 22] width 63 height 14
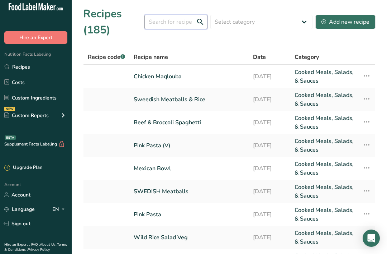
click at [191, 26] on input "text" at bounding box center [176, 22] width 63 height 14
click at [265, 38] on section "Recipes (185) Select category All Baked Goods Beverages Confectionery Cooked Me…" at bounding box center [230, 164] width 316 height 329
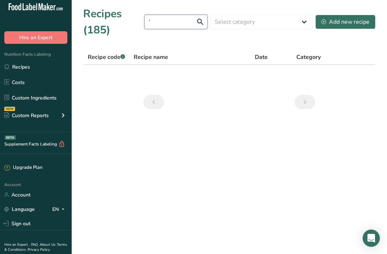
click at [166, 24] on input "'" at bounding box center [176, 22] width 63 height 14
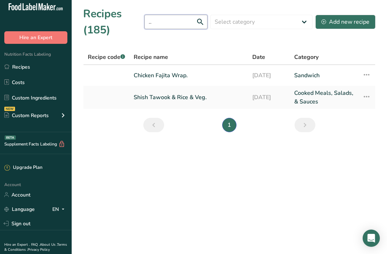
click at [167, 28] on input ".." at bounding box center [176, 22] width 63 height 14
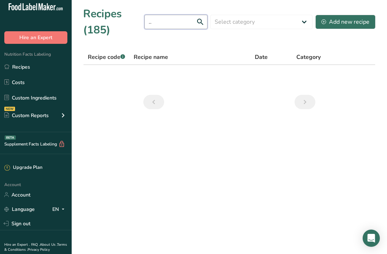
click at [204, 20] on input ".." at bounding box center [176, 22] width 63 height 14
click at [179, 22] on input ".." at bounding box center [176, 22] width 63 height 14
click at [159, 20] on input ".." at bounding box center [176, 22] width 63 height 14
type input ".."
click at [172, 21] on input ".." at bounding box center [176, 22] width 63 height 14
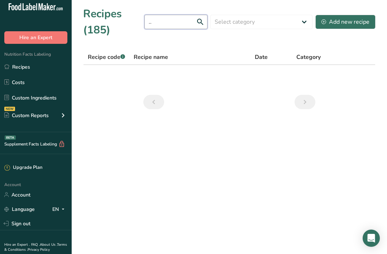
click at [181, 23] on input ".." at bounding box center [176, 22] width 63 height 14
click at [199, 22] on input ".." at bounding box center [176, 22] width 63 height 14
click at [199, 45] on section "Recipes (185) .. Select category All Baked Goods Beverages Confectionery Cooked…" at bounding box center [230, 60] width 316 height 121
click at [201, 177] on main "Recipes (185) .. Select category All Baked Goods Beverages Confectionery Cooked…" at bounding box center [193, 127] width 387 height 254
click at [28, 66] on link "Recipes" at bounding box center [36, 67] width 72 height 14
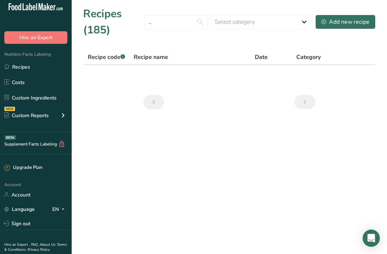
click at [11, 68] on link "Recipes" at bounding box center [36, 67] width 72 height 14
click at [17, 64] on link "Recipes" at bounding box center [36, 67] width 72 height 14
click at [15, 84] on link "Costs" at bounding box center [36, 82] width 72 height 14
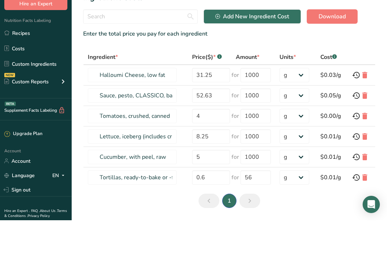
scroll to position [21, 0]
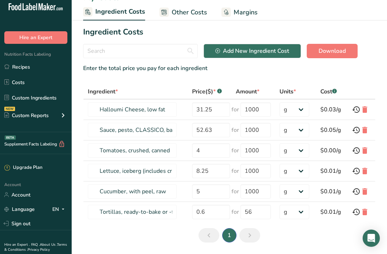
click at [12, 66] on link "Recipes" at bounding box center [36, 67] width 72 height 14
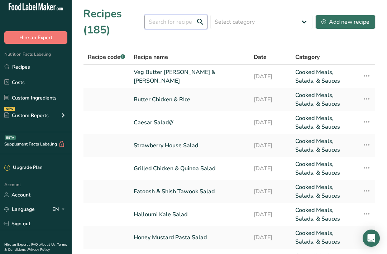
click at [167, 25] on input "text" at bounding box center [176, 22] width 63 height 14
click at [178, 20] on input "text" at bounding box center [176, 22] width 63 height 14
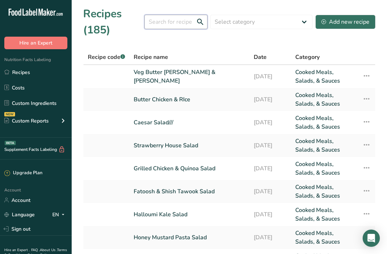
click at [171, 22] on input "text" at bounding box center [176, 22] width 63 height 14
click at [159, 19] on input "text" at bounding box center [176, 22] width 63 height 14
paste input "052 723 0227"
click at [170, 23] on input "052 723 0227" at bounding box center [176, 22] width 63 height 14
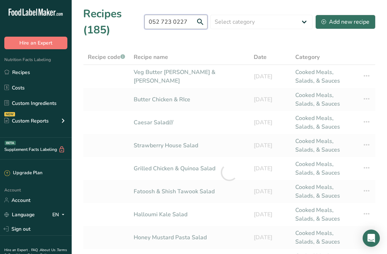
click at [192, 20] on input "052 723 0227" at bounding box center [176, 22] width 63 height 14
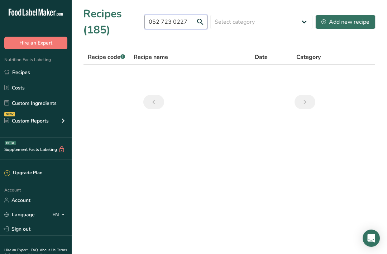
click at [172, 24] on input "052 723 0227" at bounding box center [176, 22] width 63 height 14
click at [190, 21] on input "052 723 0227" at bounding box center [176, 22] width 63 height 14
type input "0"
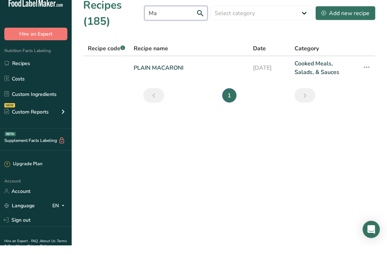
type input "M"
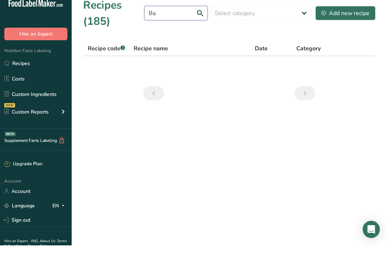
type input "B"
type input "C"
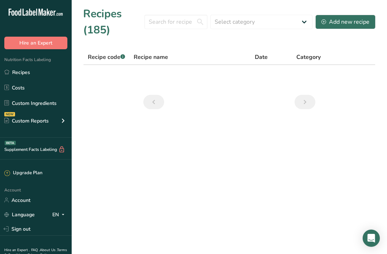
click at [19, 71] on link "Recipes" at bounding box center [36, 72] width 72 height 14
